Goal: Use online tool/utility: Use online tool/utility

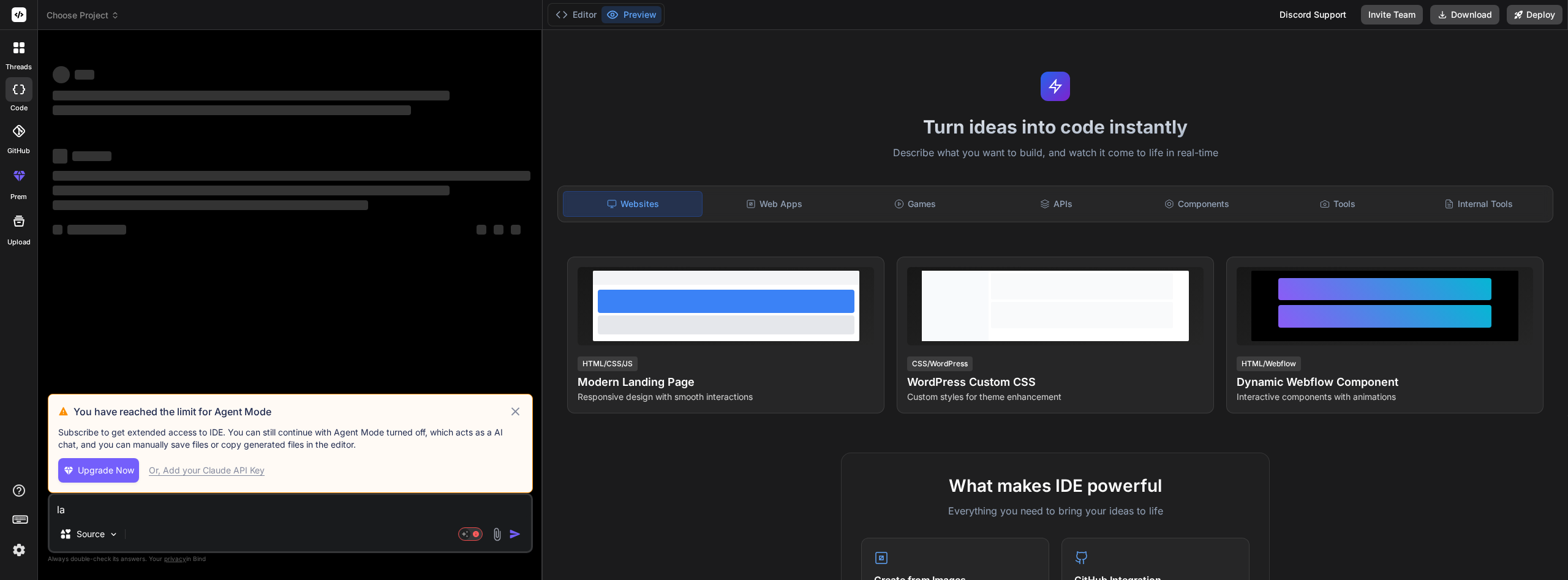
click at [170, 539] on div "Source" at bounding box center [291, 537] width 481 height 29
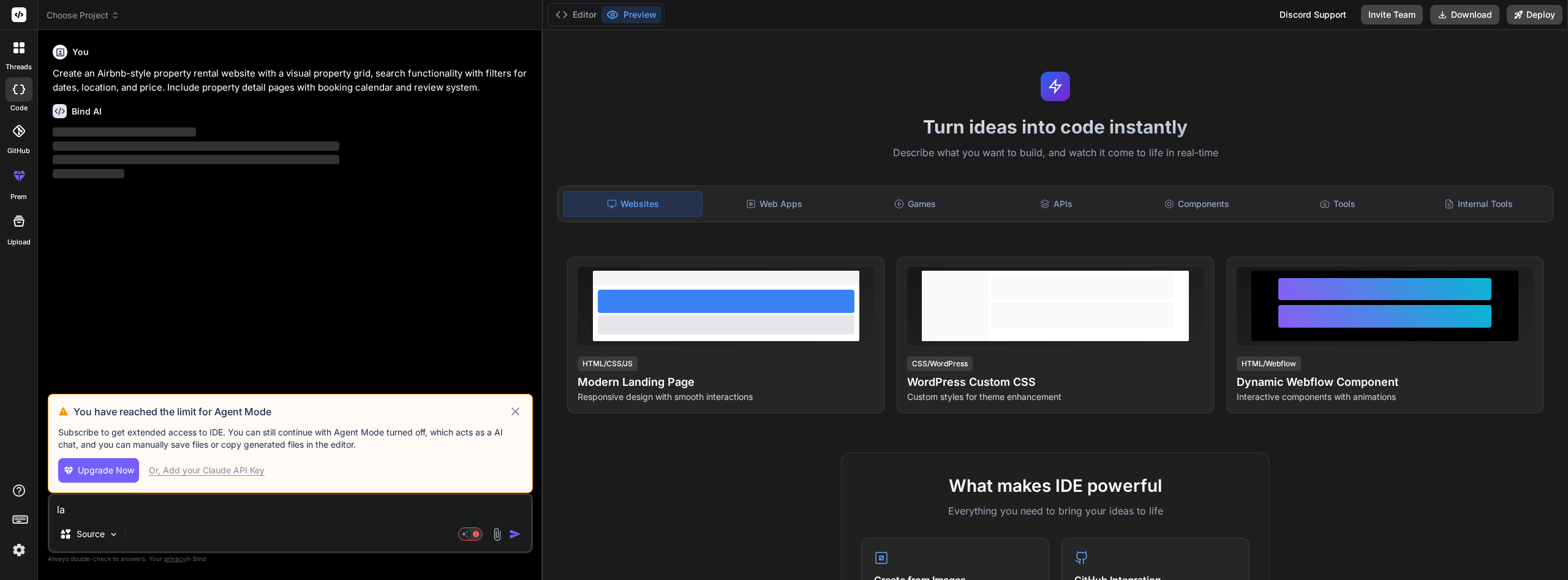
click at [517, 414] on icon at bounding box center [515, 412] width 9 height 9
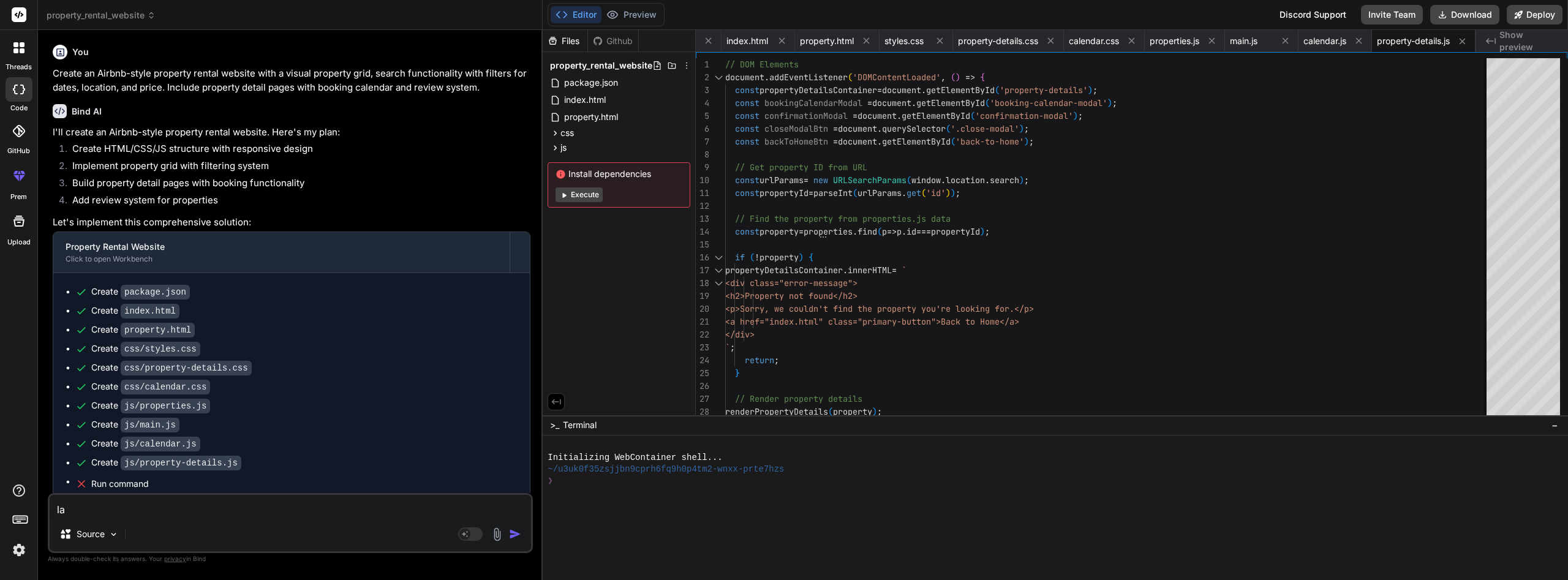
scroll to position [208, 0]
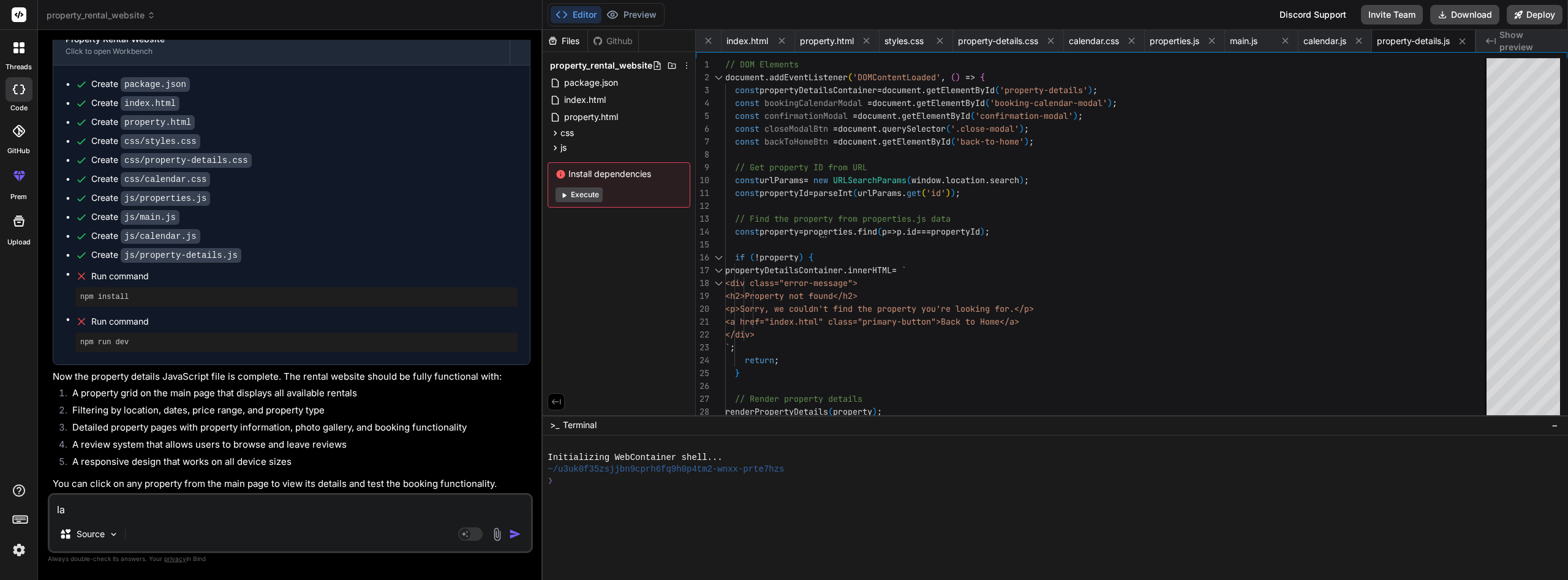
click at [574, 197] on button "Execute" at bounding box center [579, 195] width 47 height 15
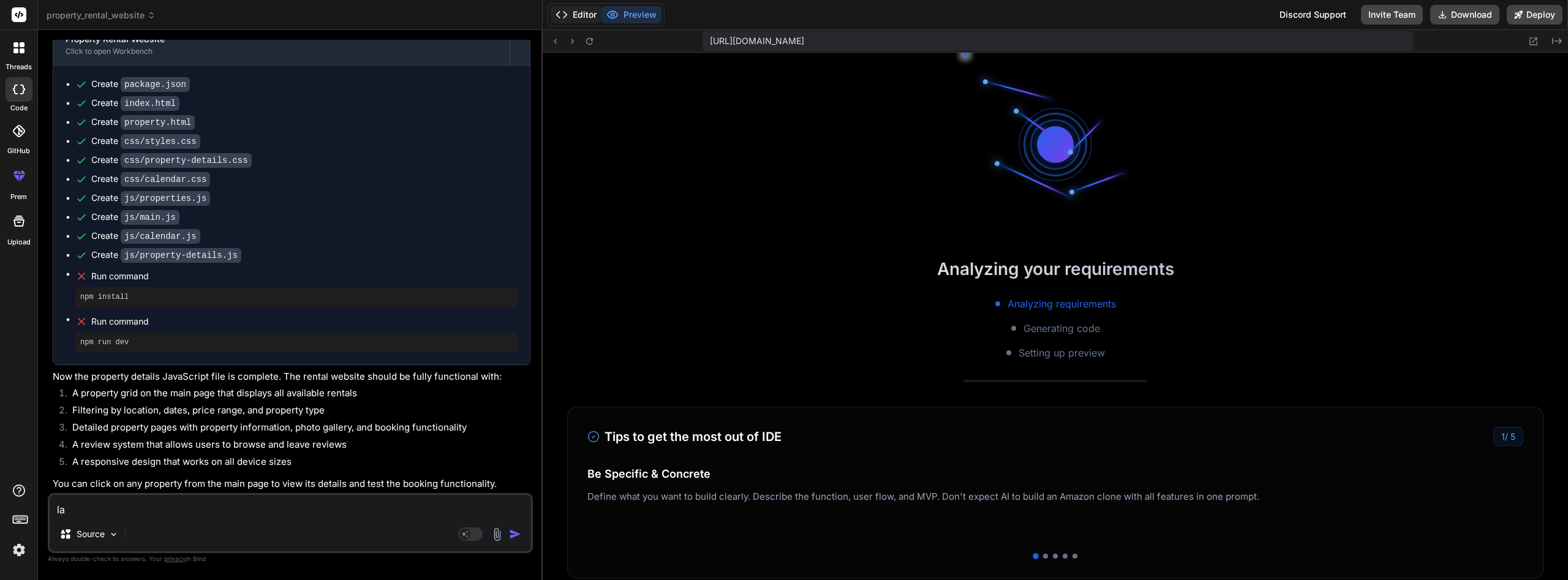
click at [580, 14] on button "Editor" at bounding box center [576, 15] width 51 height 17
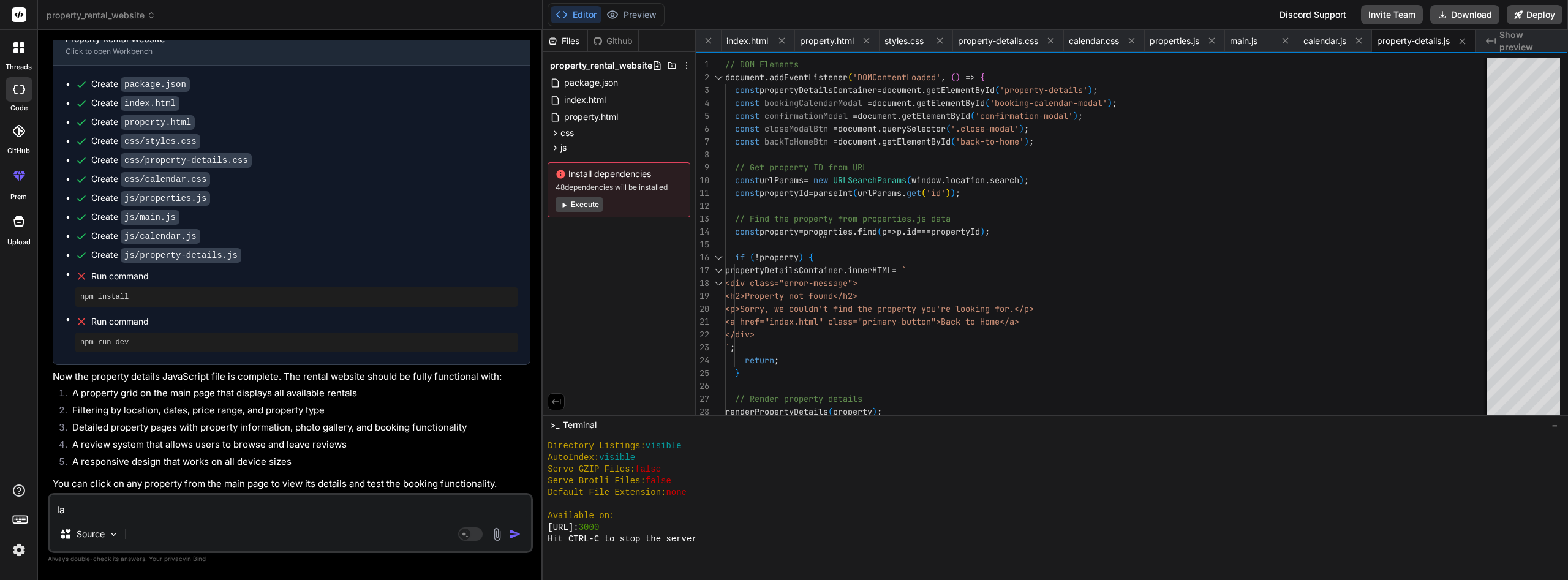
click at [595, 200] on button "Execute" at bounding box center [579, 205] width 47 height 15
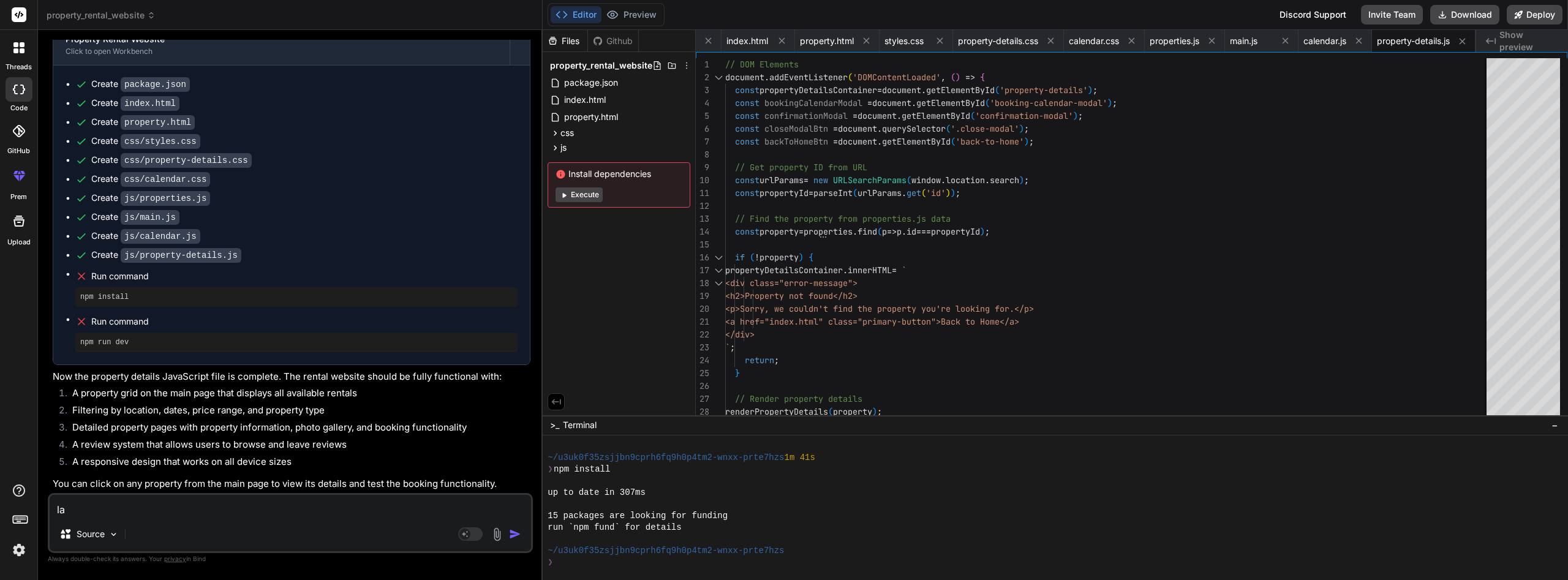
scroll to position [478, 0]
type textarea "x"
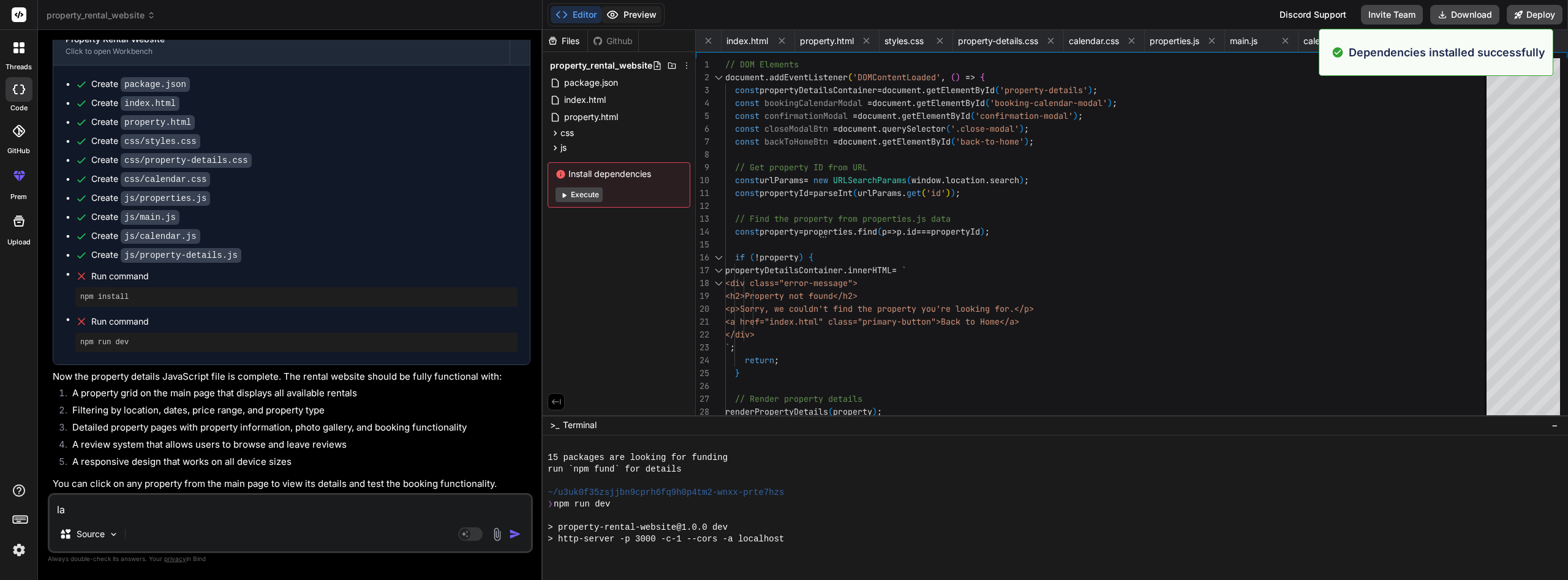
scroll to position [745, 0]
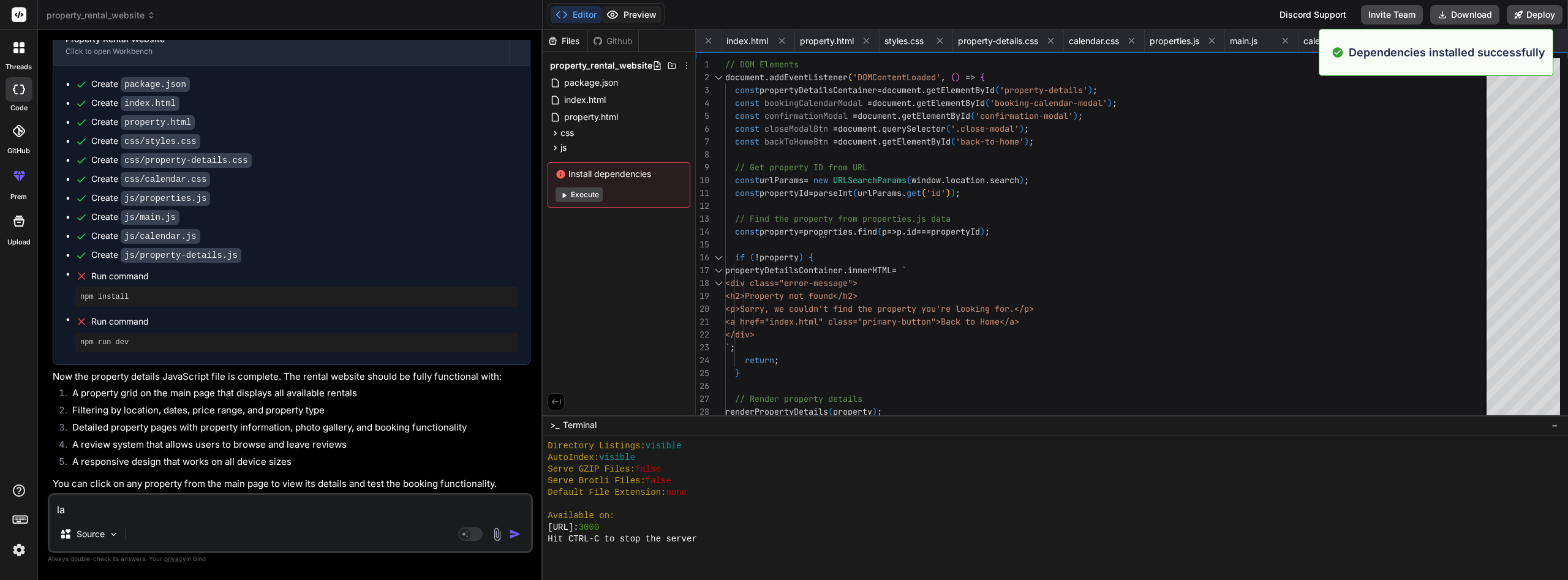
click at [643, 13] on button "Preview" at bounding box center [632, 15] width 60 height 17
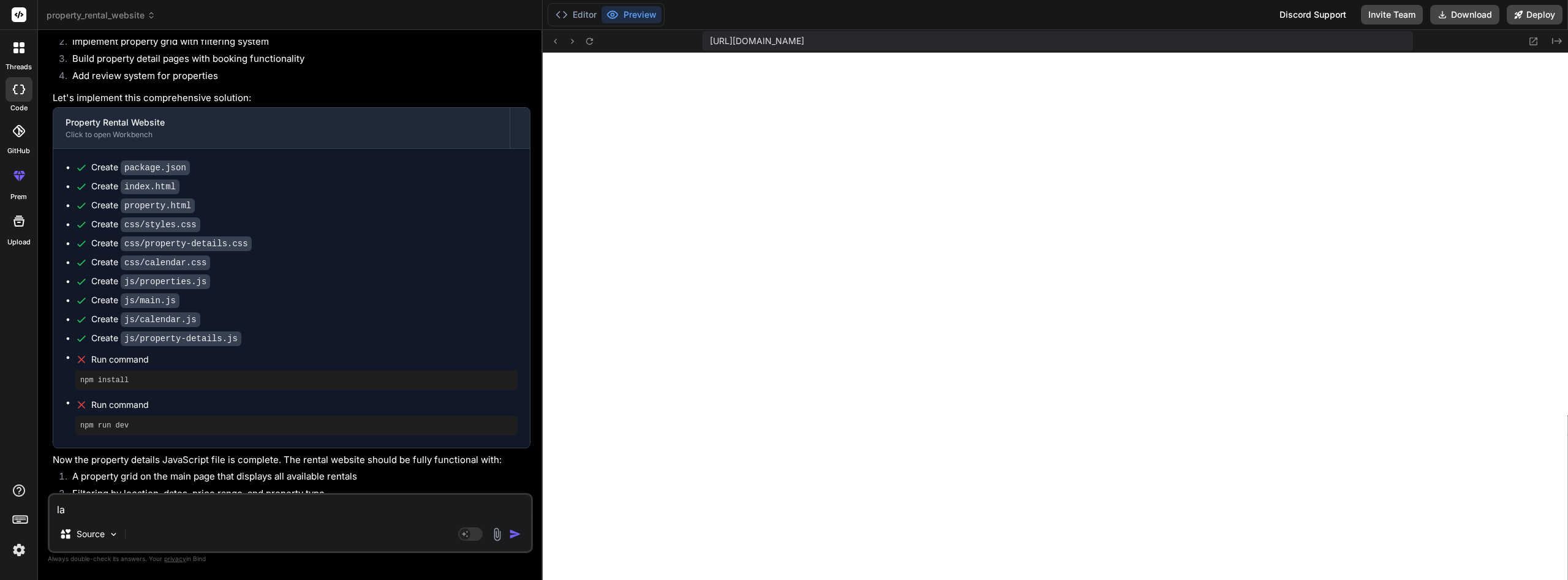
scroll to position [147, 0]
